Goal: Find specific page/section: Find specific page/section

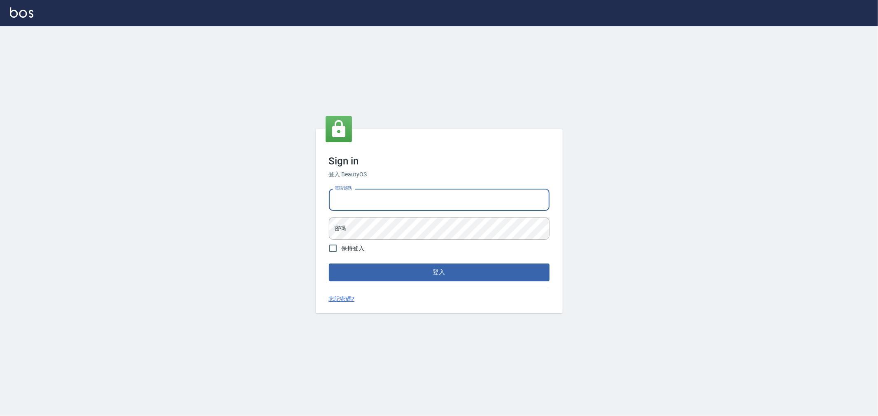
drag, startPoint x: 404, startPoint y: 198, endPoint x: 413, endPoint y: 205, distance: 11.5
click at [404, 198] on input "電話號碼" at bounding box center [439, 200] width 221 height 22
type input "0955467459"
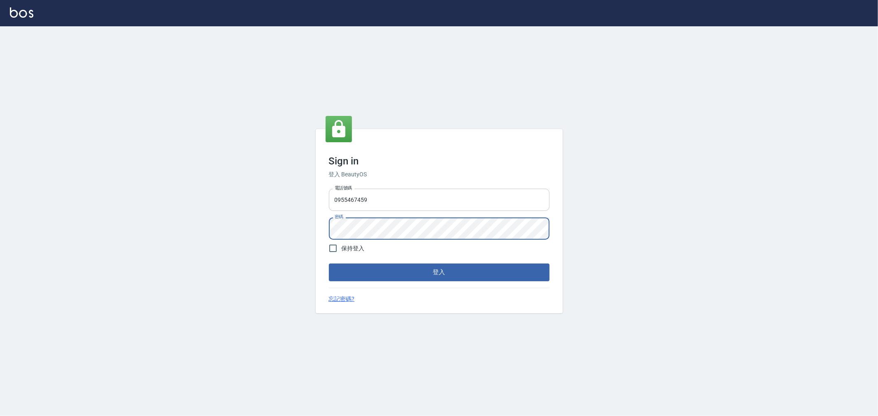
click at [329, 264] on button "登入" at bounding box center [439, 272] width 221 height 17
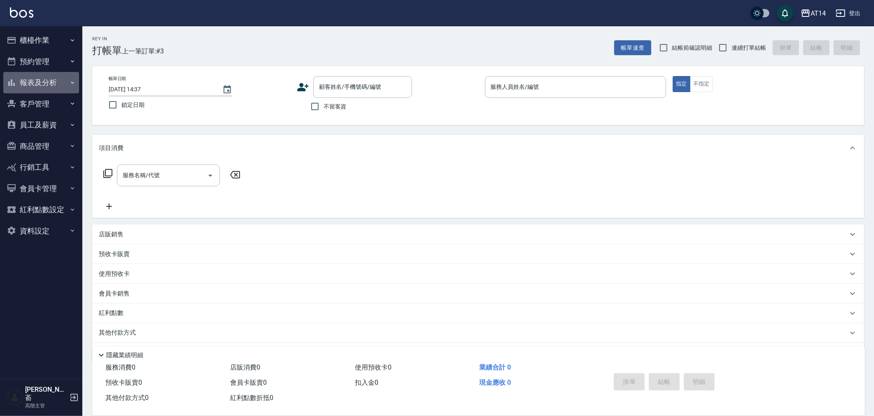
click at [32, 85] on button "報表及分析" at bounding box center [41, 82] width 76 height 21
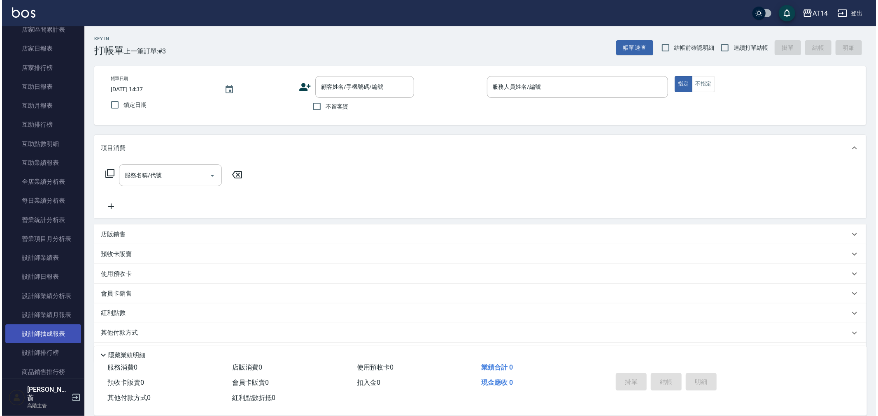
scroll to position [137, 0]
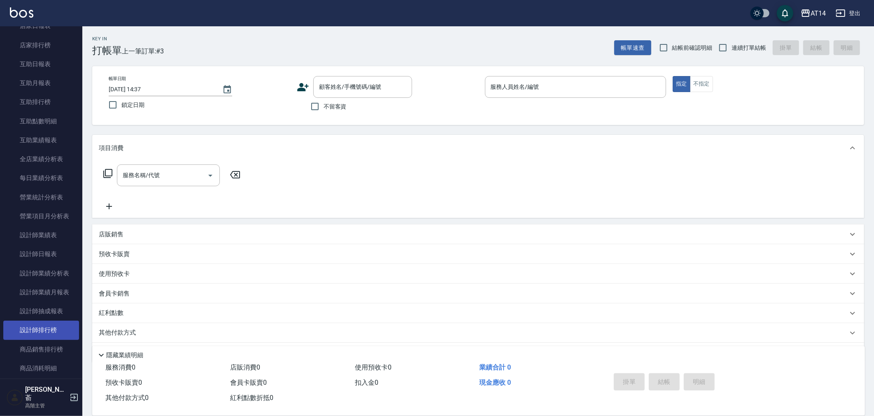
click at [51, 328] on link "設計師排行榜" at bounding box center [41, 330] width 76 height 19
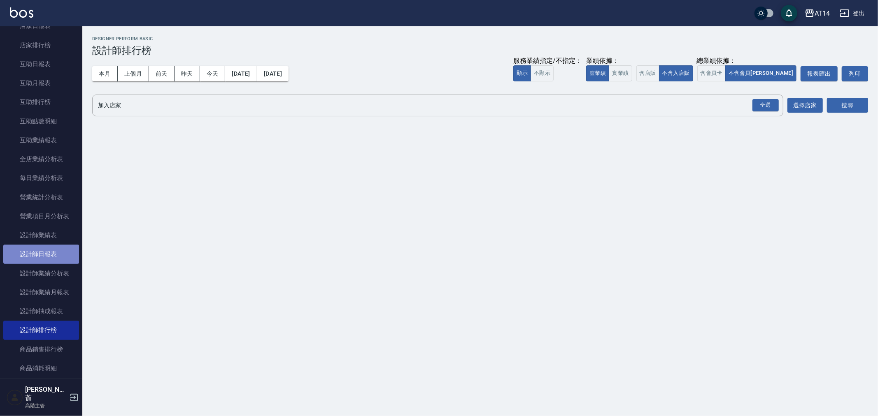
click at [50, 255] on link "設計師日報表" at bounding box center [41, 254] width 76 height 19
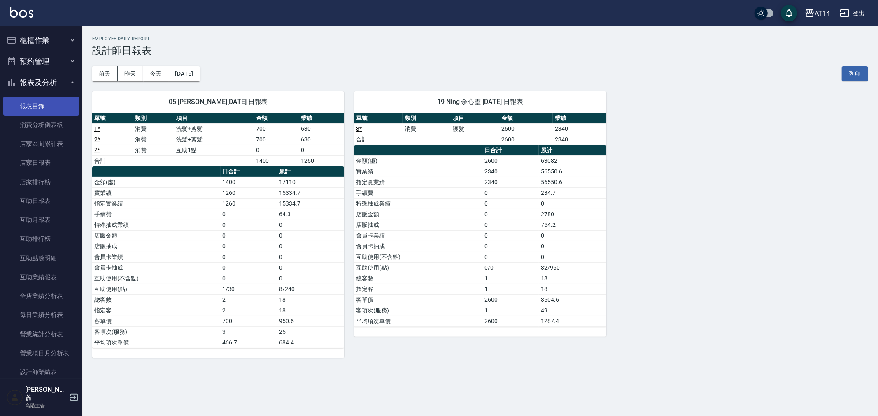
click at [32, 104] on link "報表目錄" at bounding box center [41, 106] width 76 height 19
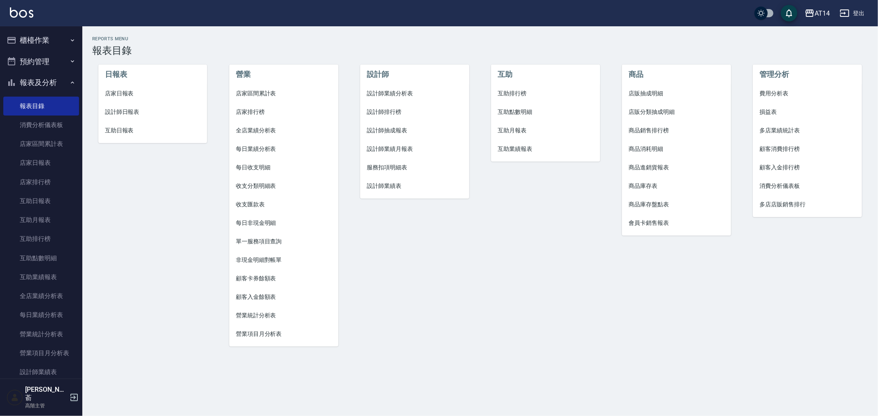
click at [403, 151] on span "設計師業績月報表" at bounding box center [415, 149] width 96 height 9
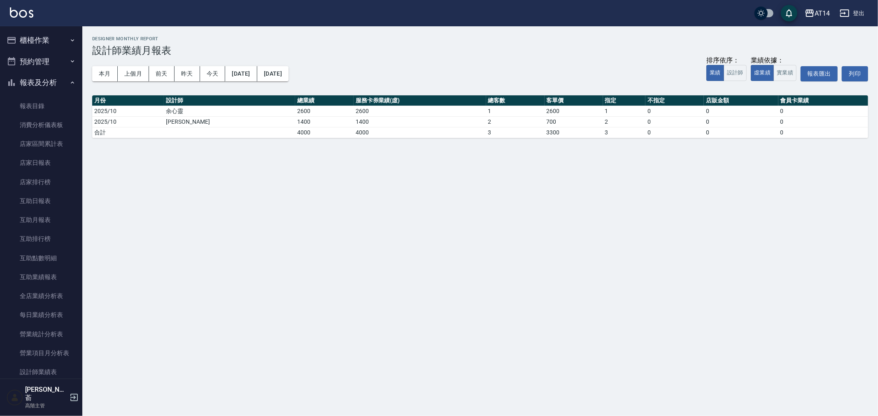
click at [395, 249] on div "AT14 [DATE] - [DATE] 設計師業績月報表 列印時間： [DATE][PHONE_NUMBER]:37 Designer Monthly Re…" at bounding box center [439, 208] width 878 height 416
